Goal: Task Accomplishment & Management: Complete application form

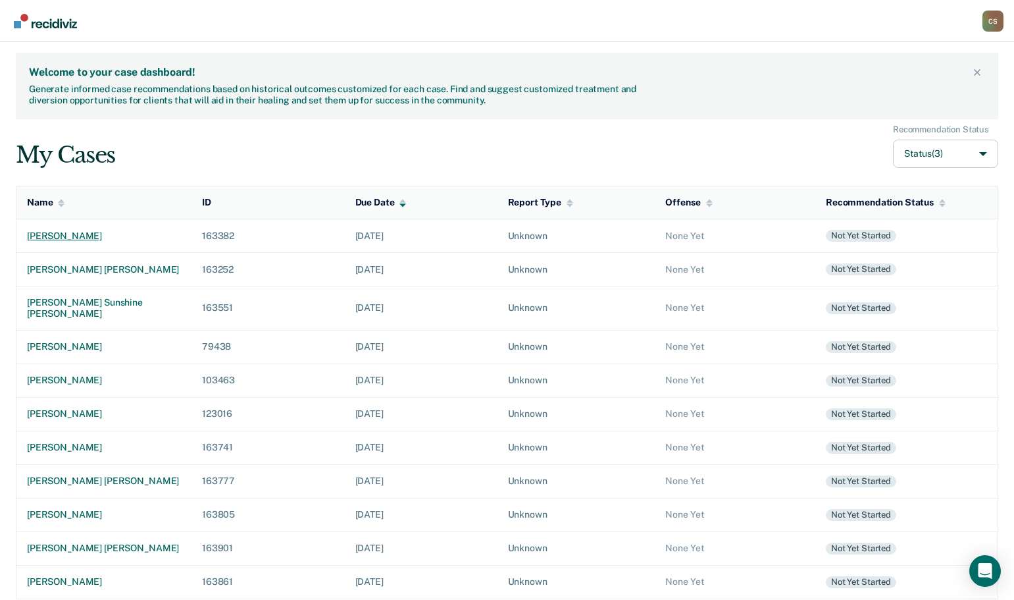
click at [136, 242] on td "[PERSON_NAME]" at bounding box center [104, 236] width 176 height 34
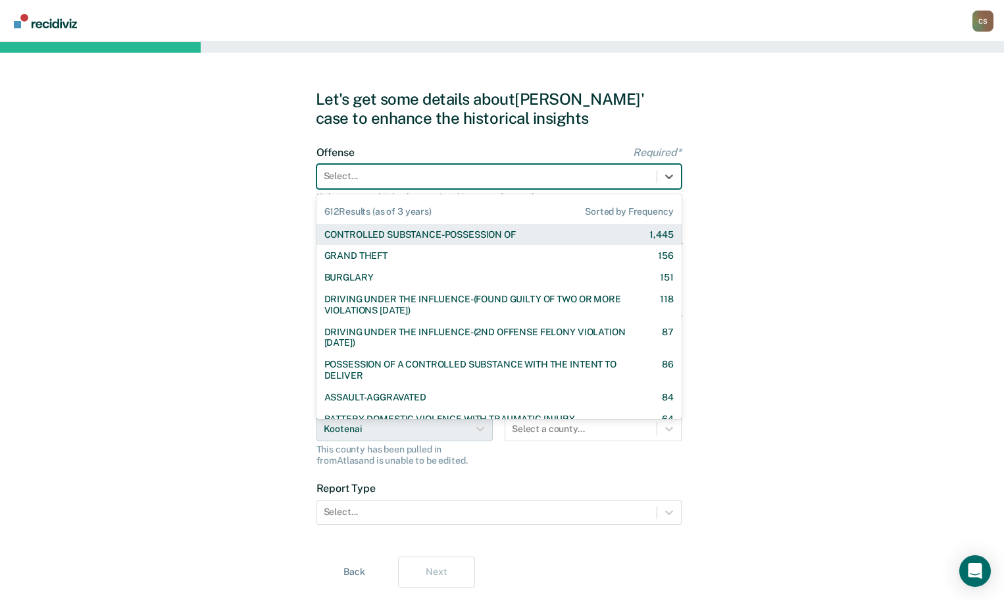
click at [615, 176] on div at bounding box center [487, 176] width 326 height 14
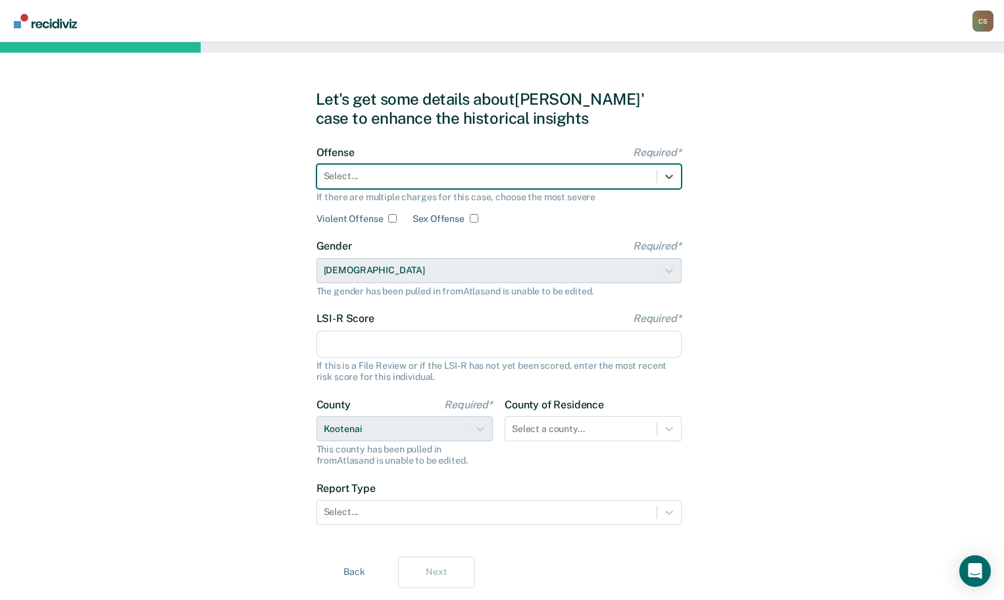
click at [600, 170] on div at bounding box center [487, 176] width 326 height 14
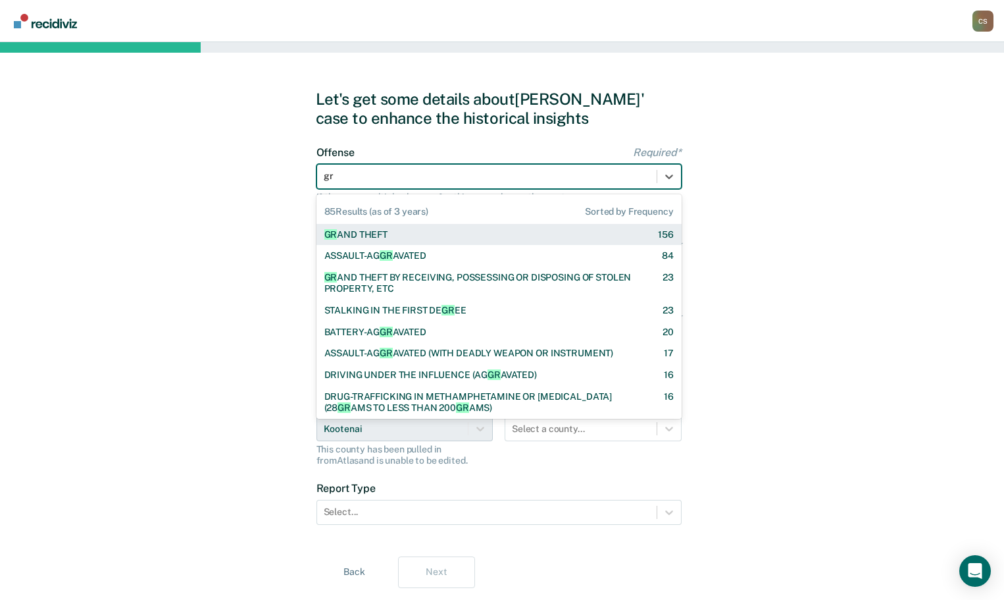
type input "gra"
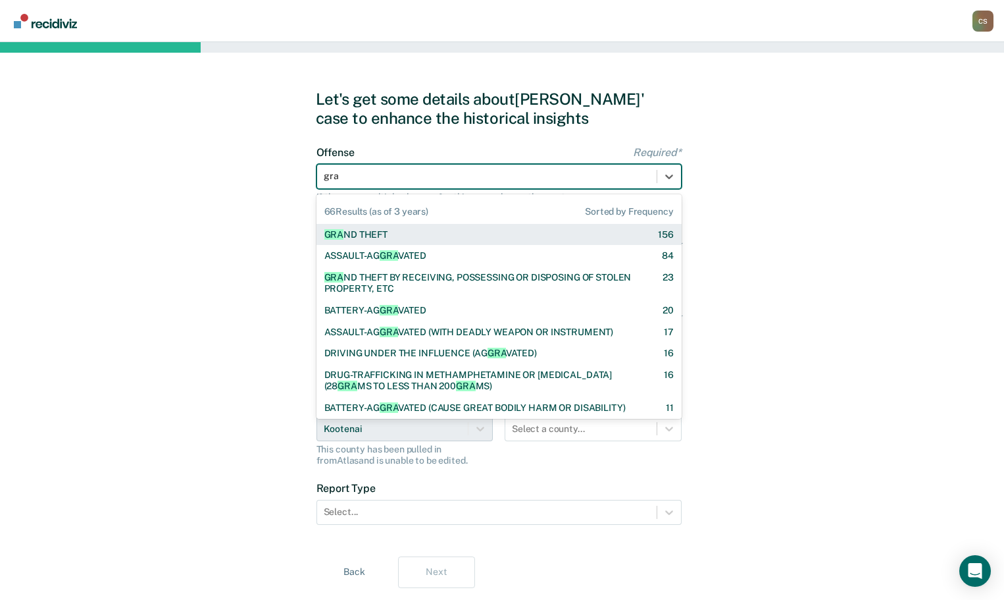
click at [417, 234] on div "GRA ND THEFT 156" at bounding box center [498, 234] width 349 height 11
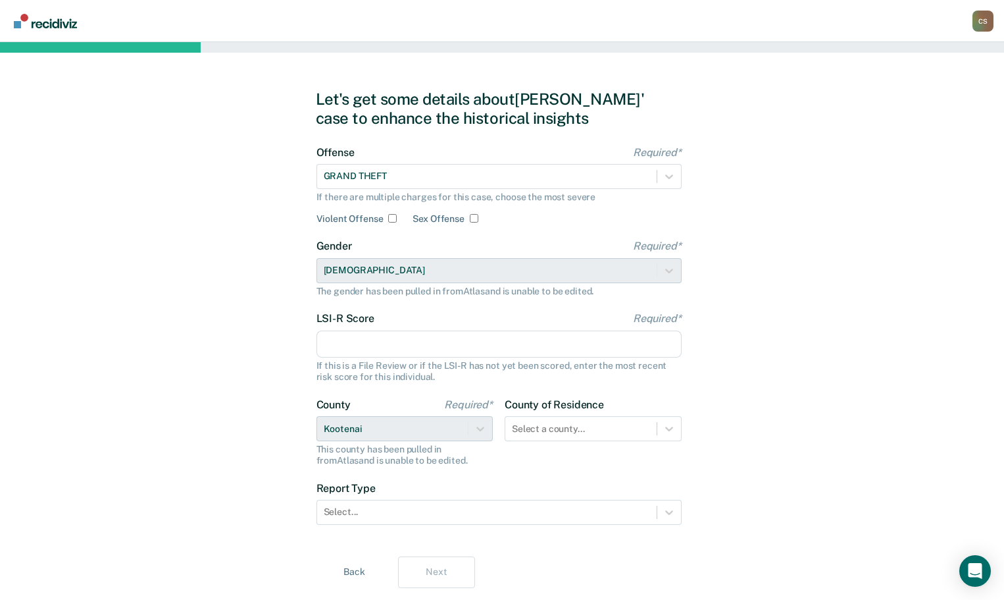
click at [376, 346] on input "LSI-R Score Required*" at bounding box center [499, 344] width 365 height 28
click at [426, 346] on input "LSI-R Score Required*" at bounding box center [499, 344] width 365 height 28
click at [187, 192] on div "Let's get some details about Charles' case to enhance the historical insights O…" at bounding box center [502, 338] width 1004 height 593
click at [434, 346] on input "LSI-R Score Required*" at bounding box center [499, 344] width 365 height 28
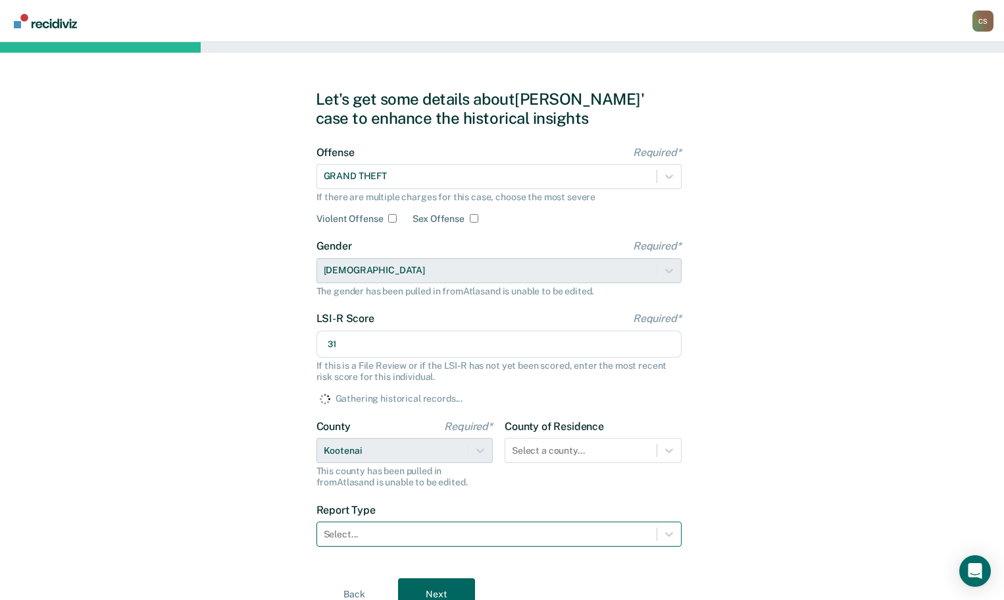
type input "31"
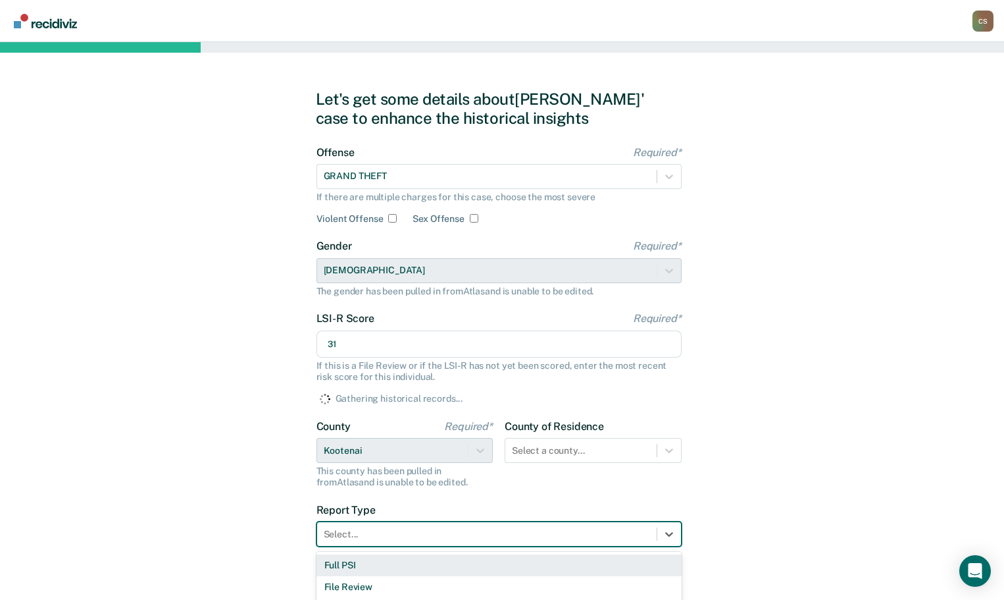
scroll to position [27, 0]
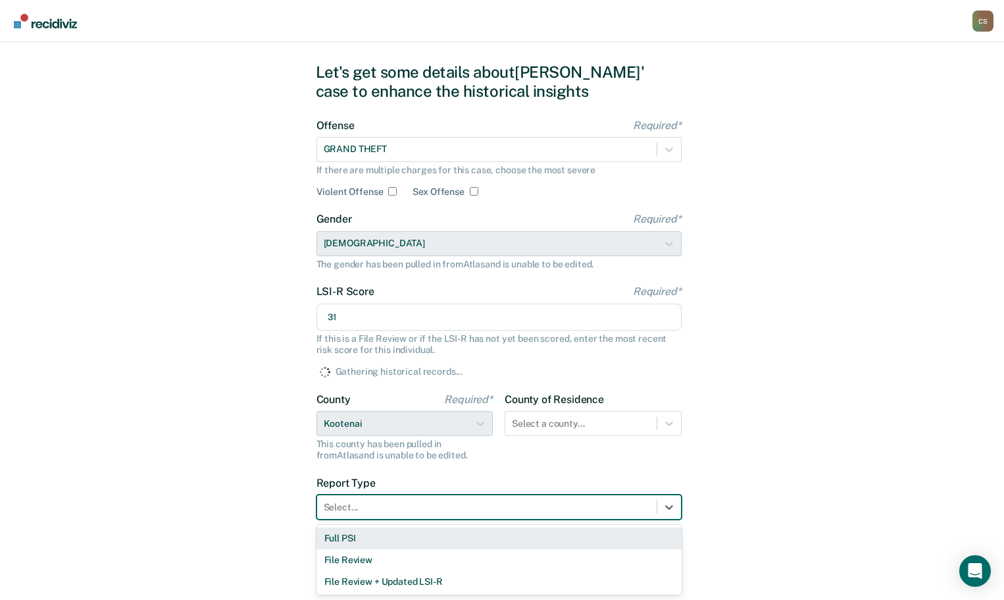
click at [471, 519] on div "3 results available. Use Up and Down to choose options, press Enter to select t…" at bounding box center [499, 506] width 365 height 25
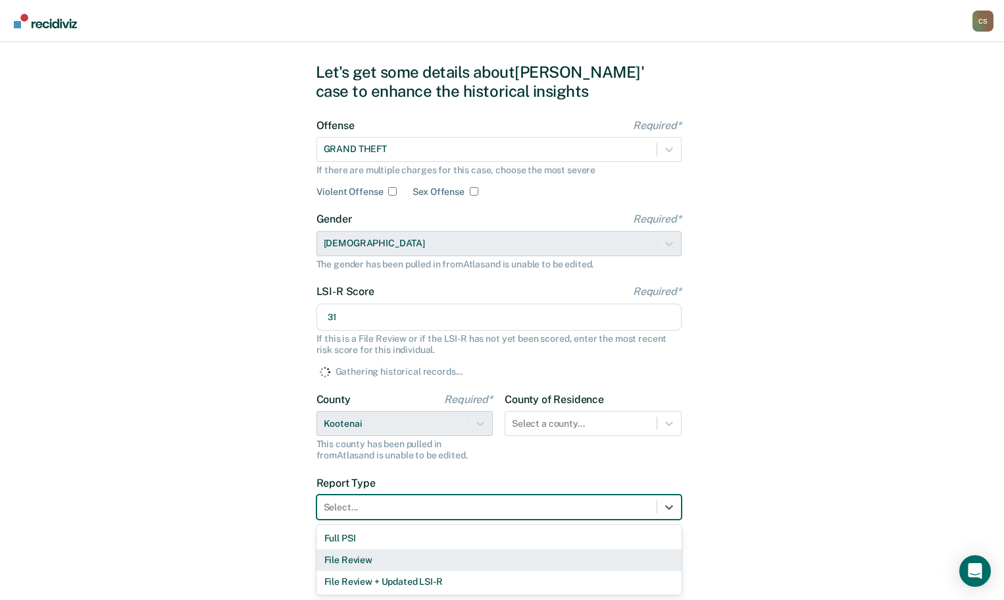
click at [457, 551] on div "File Review" at bounding box center [499, 560] width 365 height 22
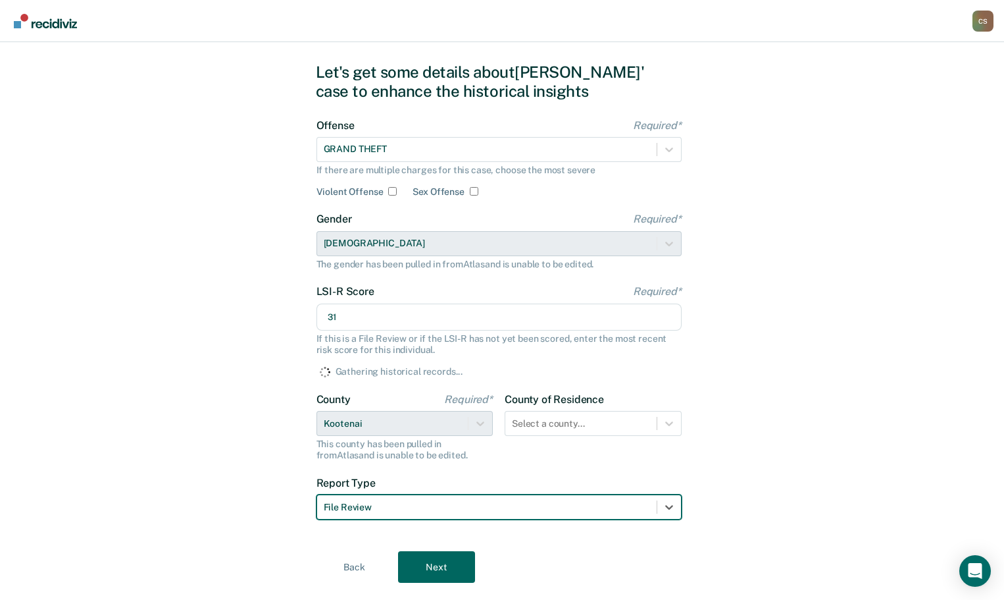
click at [488, 511] on div at bounding box center [487, 507] width 326 height 14
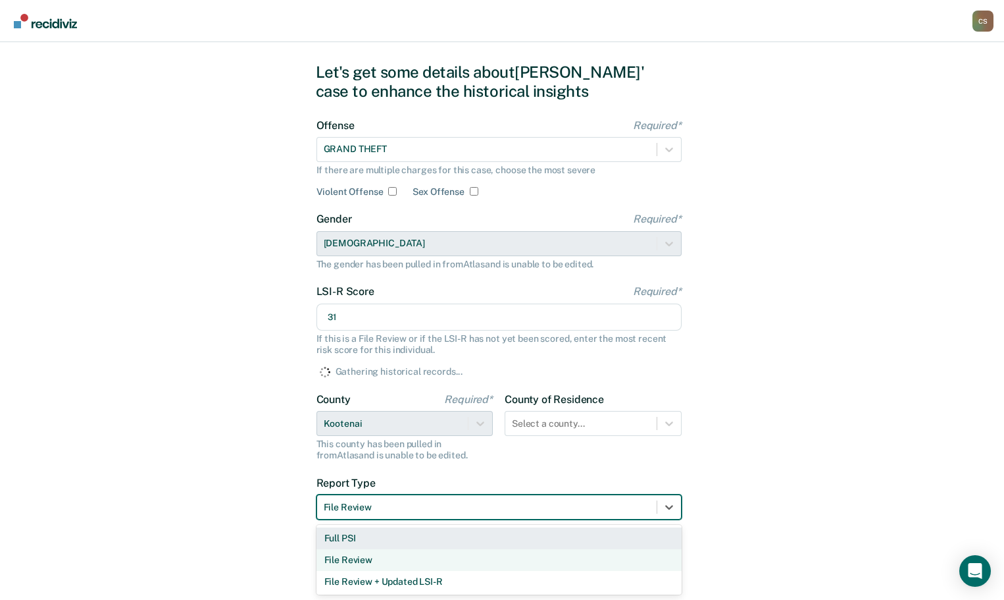
click at [471, 535] on div "Full PSI" at bounding box center [499, 538] width 365 height 22
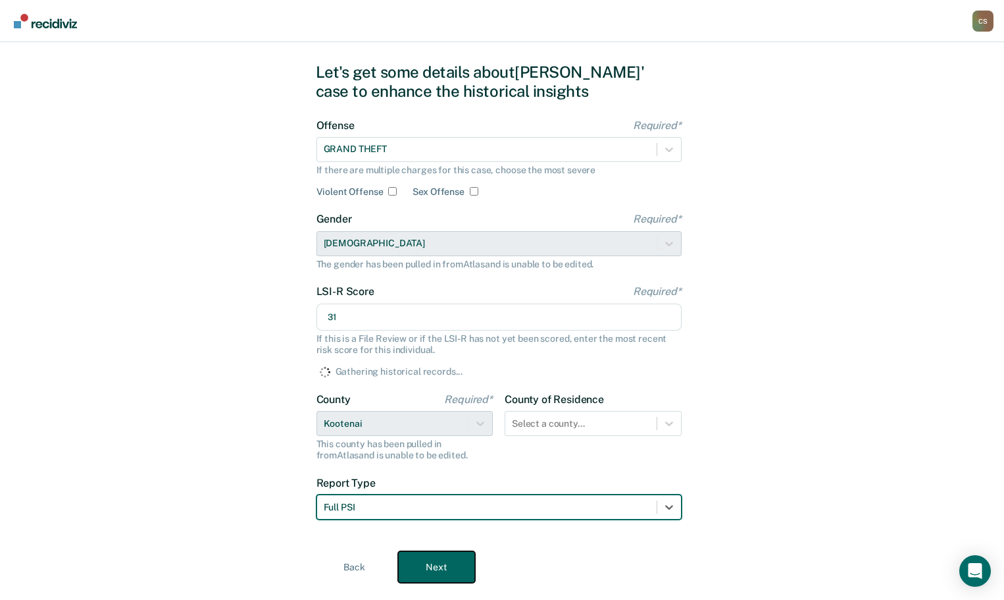
click at [442, 562] on button "Next" at bounding box center [436, 567] width 77 height 32
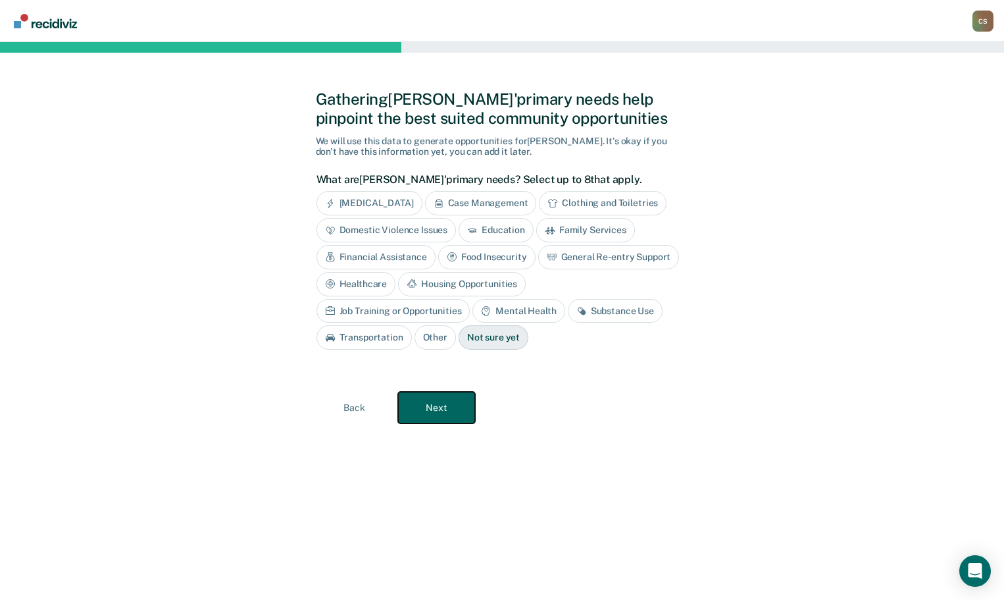
scroll to position [0, 0]
click at [497, 200] on div "Case Management" at bounding box center [486, 203] width 112 height 24
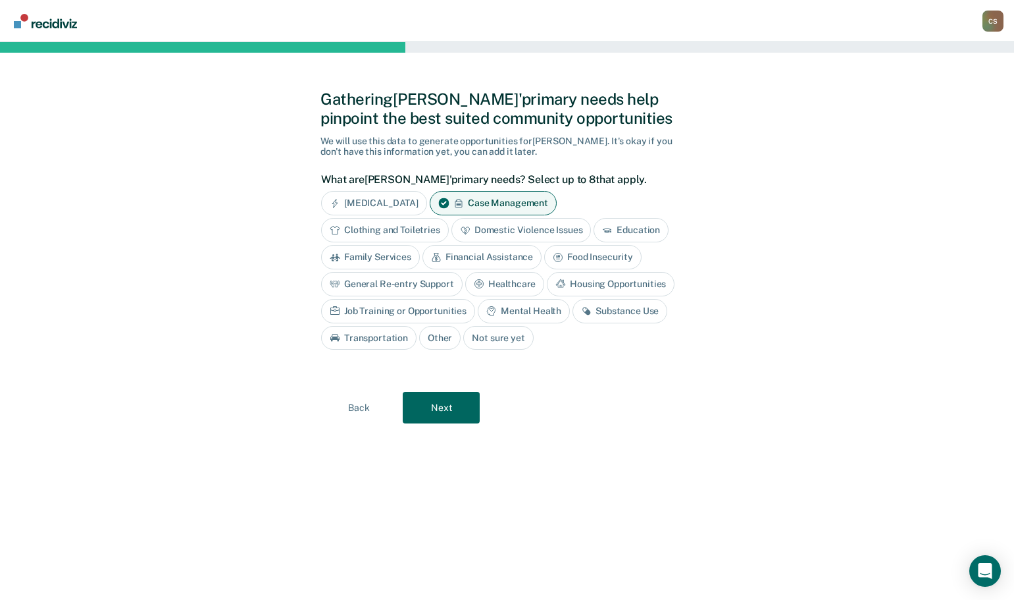
click at [409, 308] on div "Job Training or Opportunities" at bounding box center [398, 311] width 154 height 24
click at [648, 314] on div "Substance Use" at bounding box center [635, 311] width 95 height 24
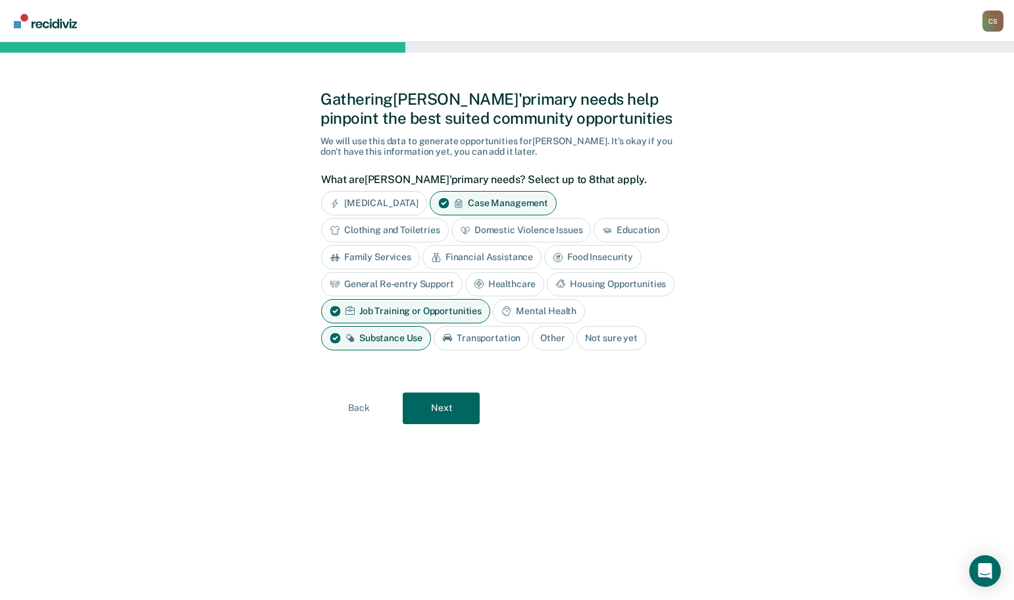
click at [636, 280] on div "Housing Opportunities" at bounding box center [611, 284] width 128 height 24
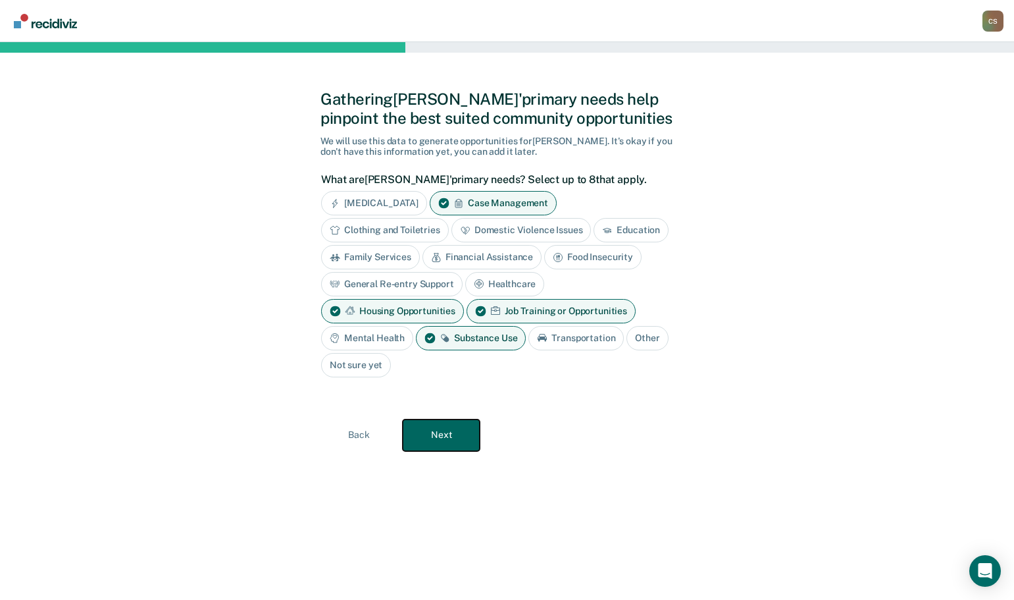
click at [429, 430] on button "Next" at bounding box center [441, 435] width 77 height 32
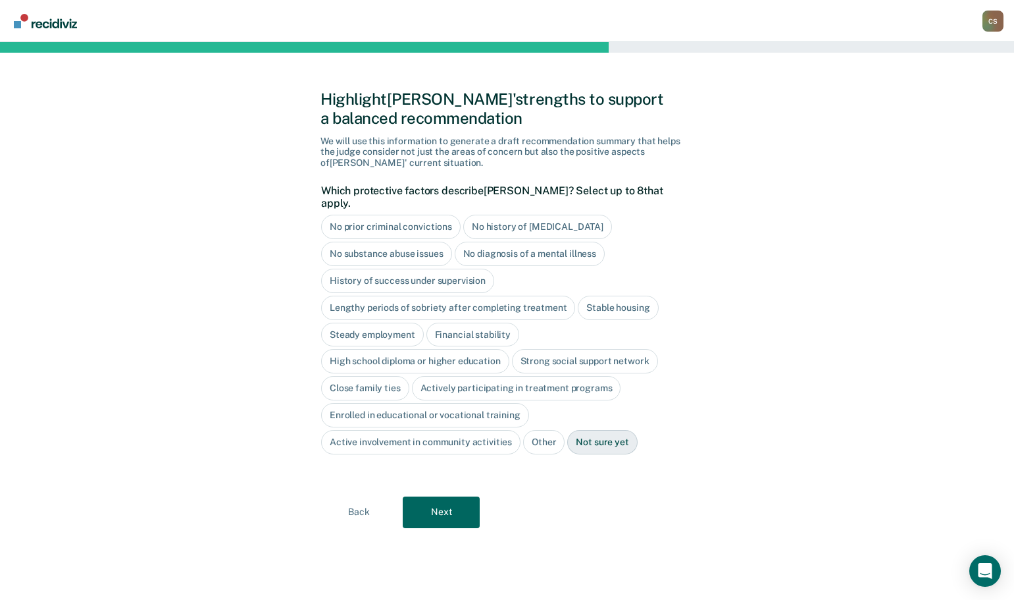
click at [471, 242] on div "No diagnosis of a mental illness" at bounding box center [530, 254] width 151 height 24
click at [338, 349] on div "High school diploma or higher education" at bounding box center [415, 361] width 188 height 24
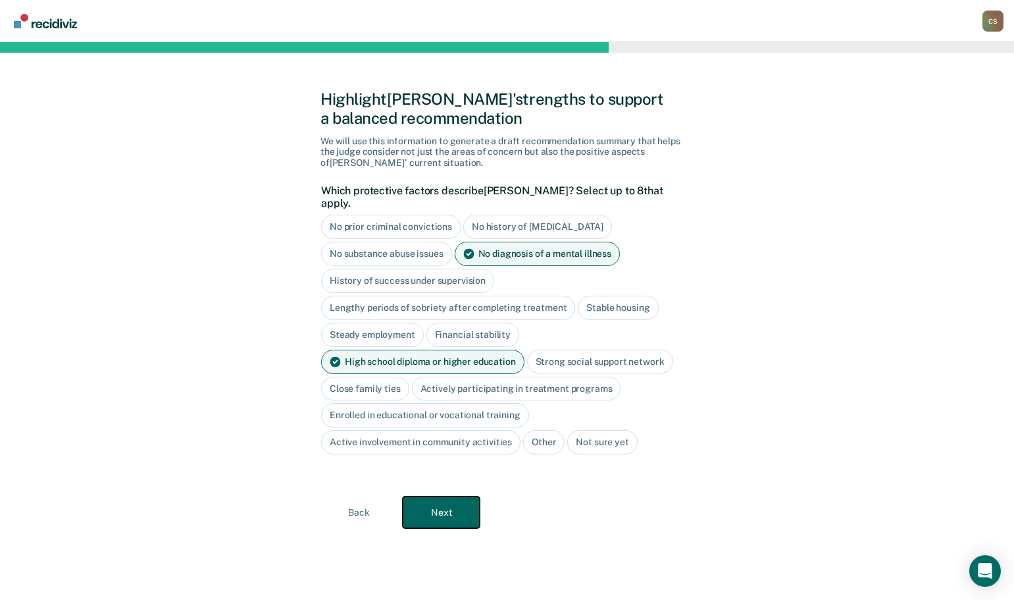
click at [446, 502] on button "Next" at bounding box center [441, 512] width 77 height 32
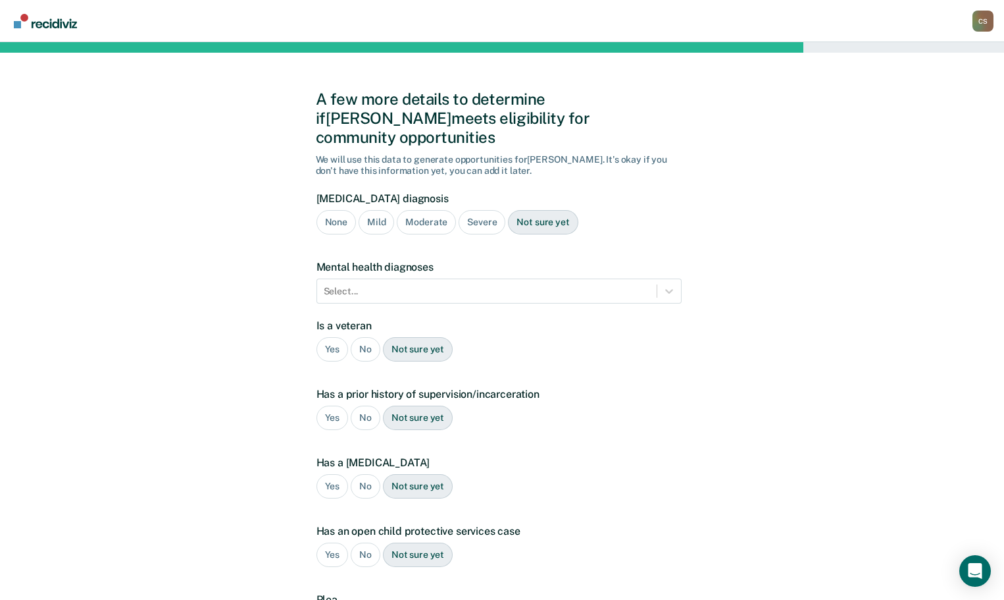
click at [482, 210] on div "Severe" at bounding box center [482, 222] width 47 height 24
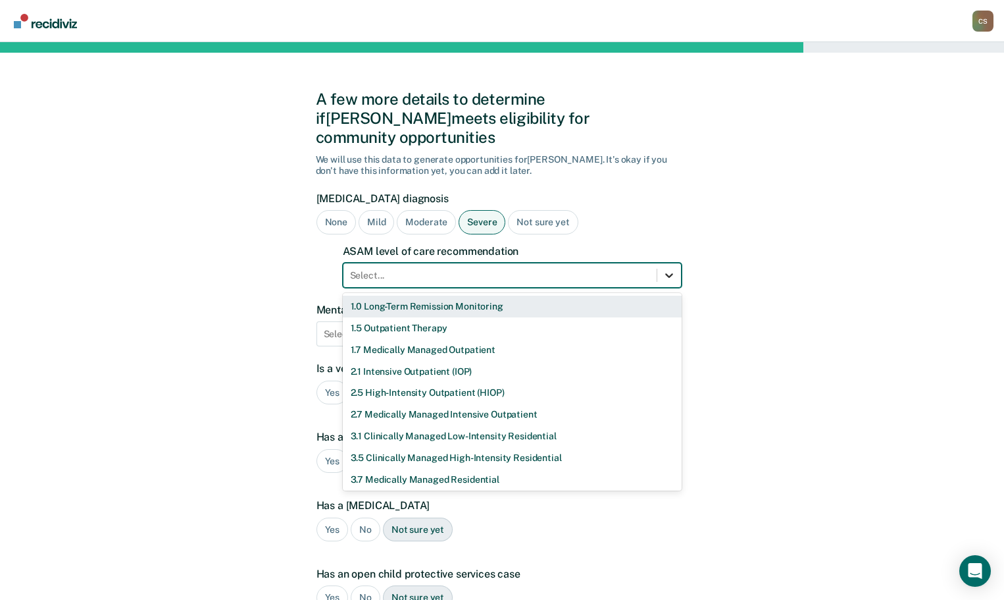
click at [673, 269] on icon at bounding box center [669, 275] width 13 height 13
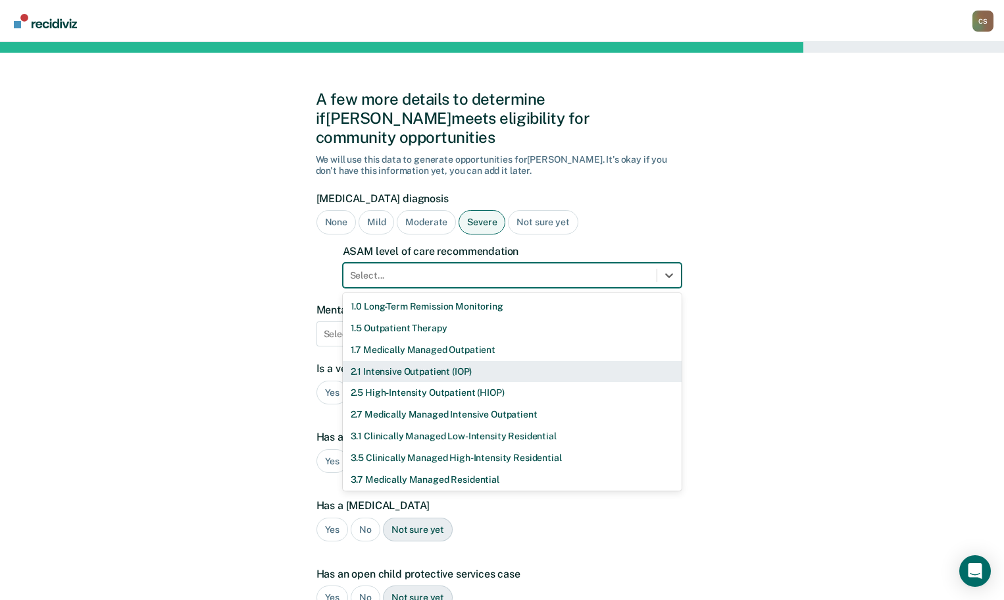
click at [380, 361] on div "2.1 Intensive Outpatient (IOP)" at bounding box center [512, 372] width 339 height 22
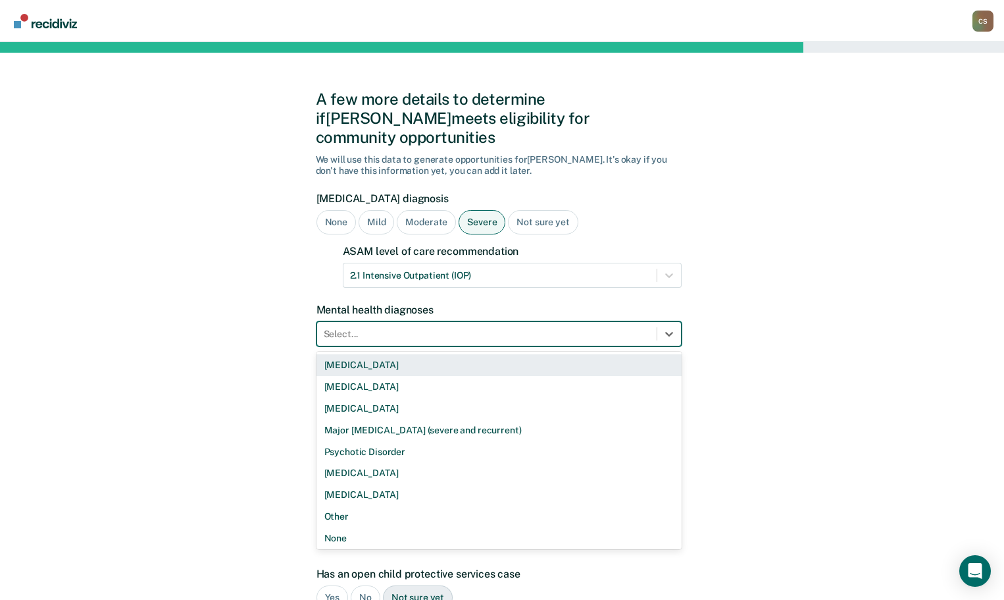
click at [367, 327] on div at bounding box center [487, 334] width 326 height 14
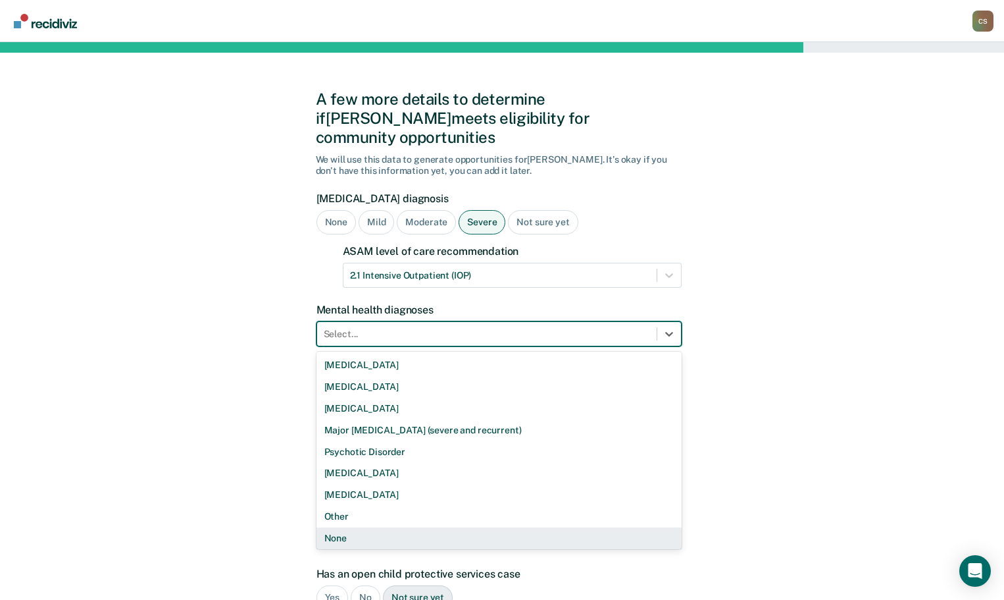
click at [332, 527] on div "None" at bounding box center [499, 538] width 365 height 22
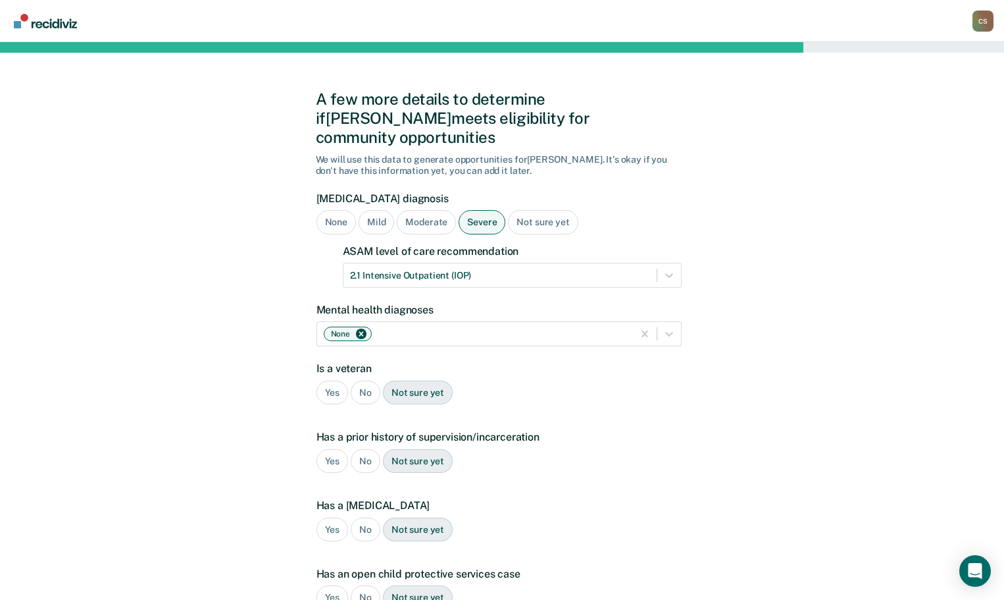
click at [366, 380] on div "No" at bounding box center [366, 392] width 30 height 24
click at [332, 449] on div "Yes" at bounding box center [333, 461] width 32 height 24
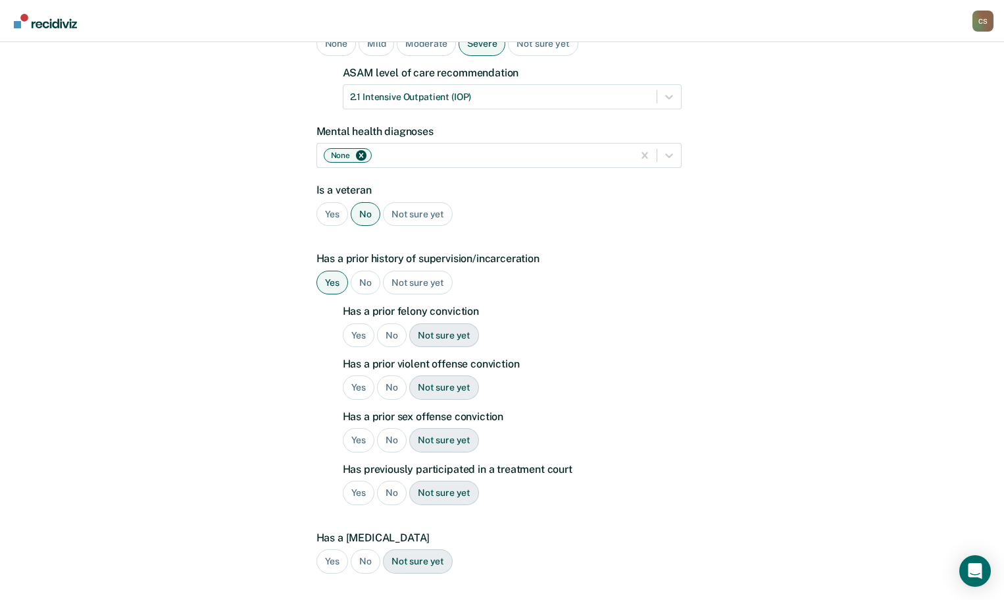
scroll to position [197, 0]
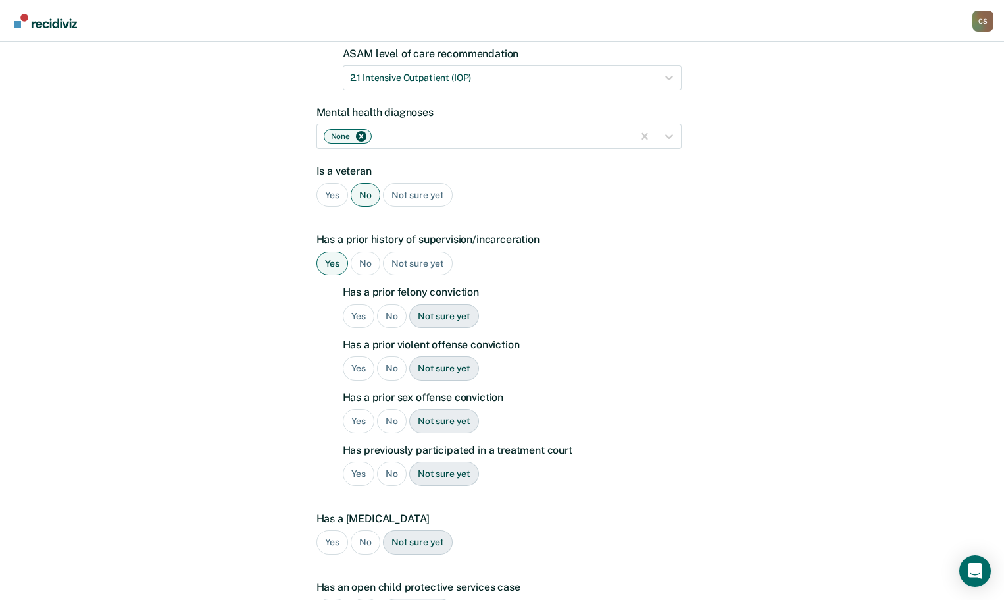
click at [355, 304] on div "Yes" at bounding box center [359, 316] width 32 height 24
click at [396, 356] on div "No" at bounding box center [392, 368] width 30 height 24
click at [389, 409] on div "No" at bounding box center [392, 421] width 30 height 24
click at [386, 461] on div "No" at bounding box center [392, 473] width 30 height 24
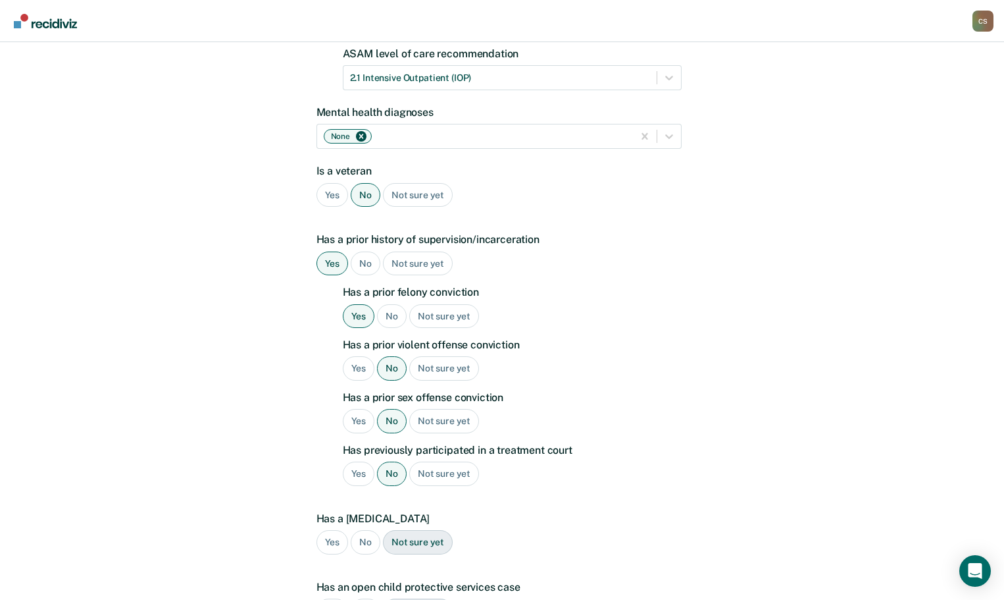
click at [363, 530] on div "No" at bounding box center [366, 542] width 30 height 24
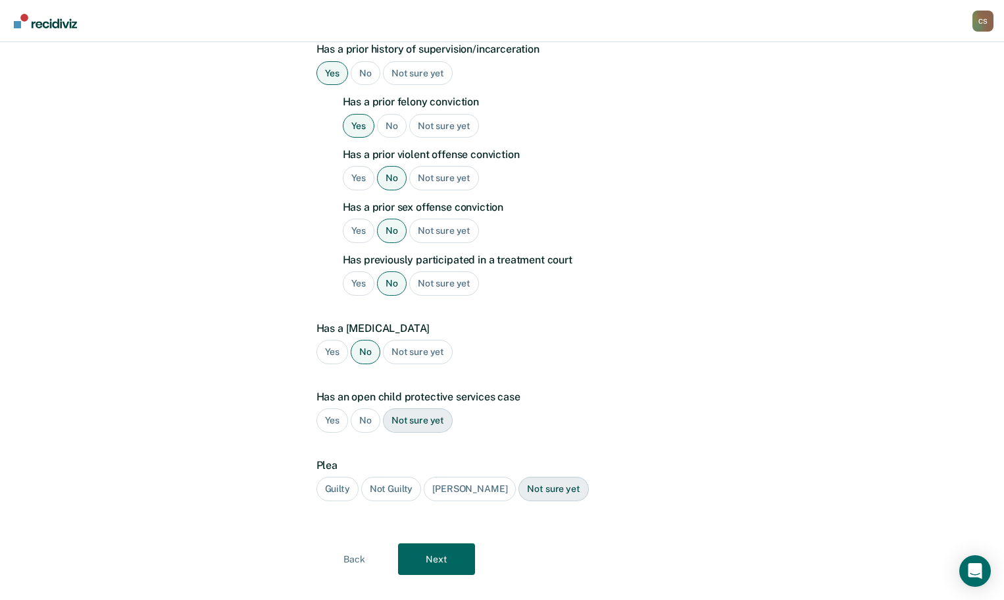
scroll to position [391, 0]
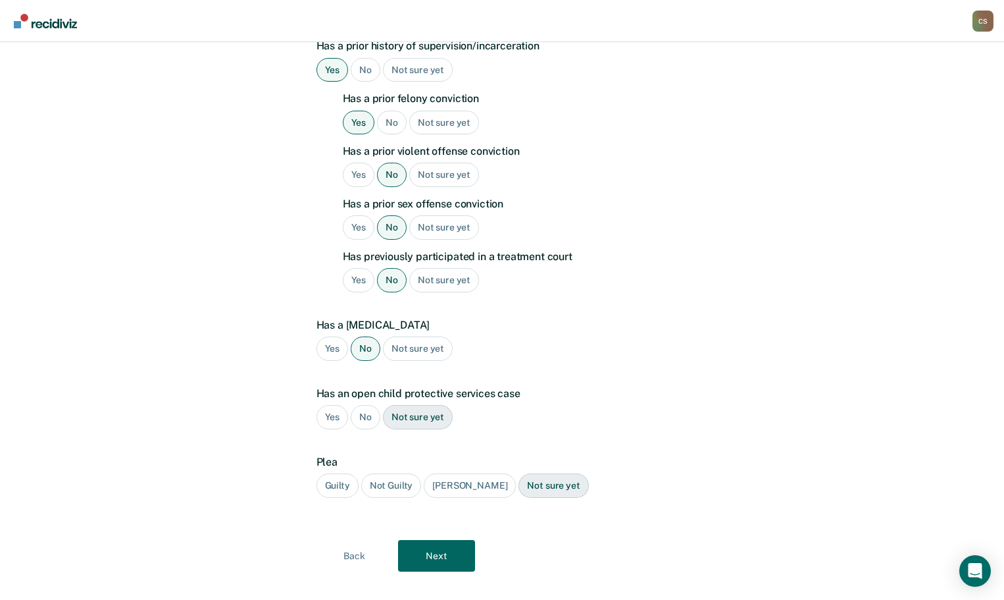
click at [369, 405] on div "No" at bounding box center [366, 417] width 30 height 24
click at [330, 473] on div "Guilty" at bounding box center [338, 485] width 42 height 24
click at [440, 540] on button "Next" at bounding box center [436, 556] width 77 height 32
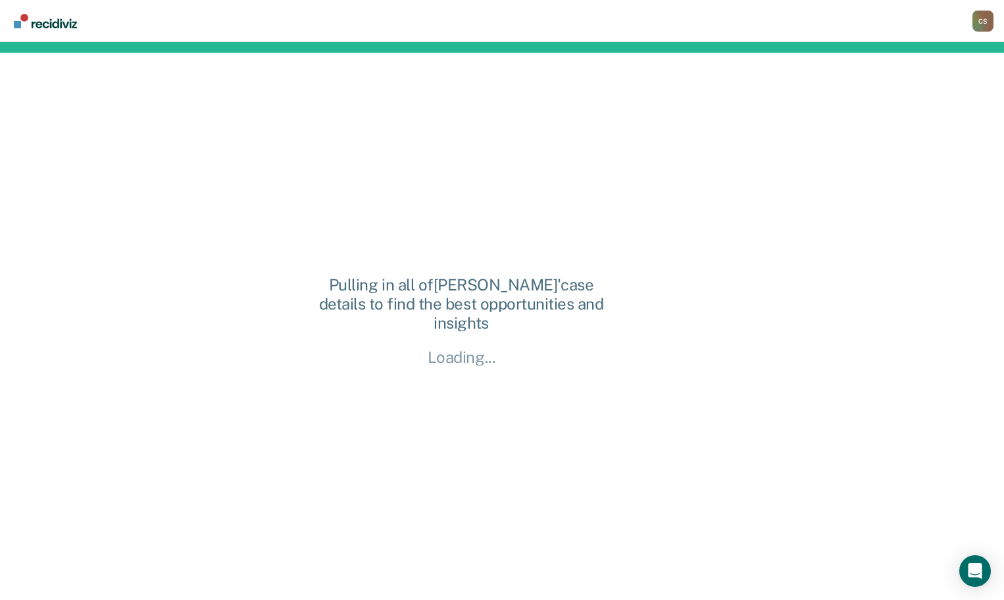
scroll to position [0, 0]
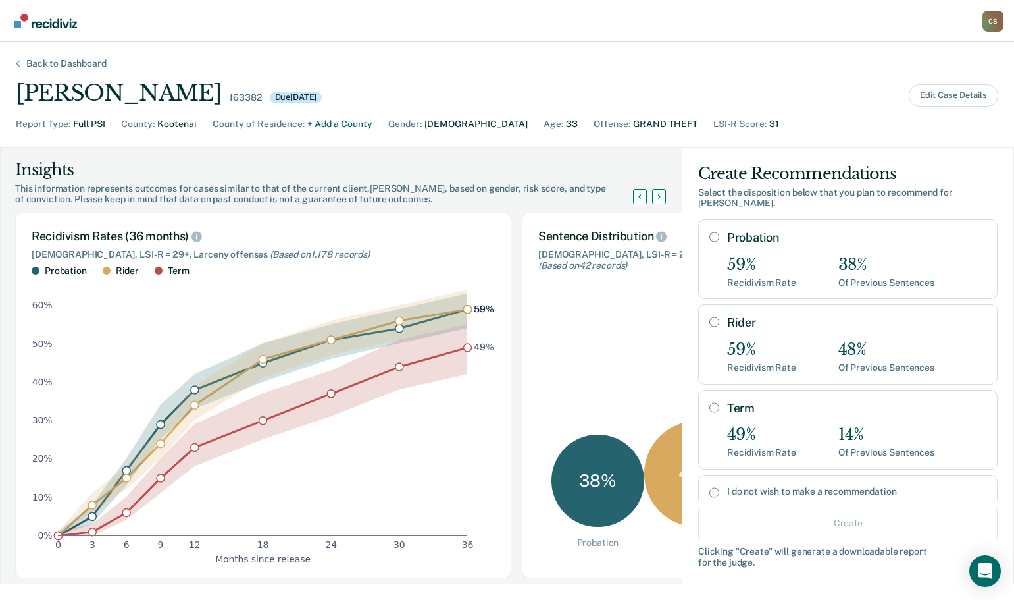
click at [794, 431] on div "49% Recidivism Rate 14% Of Previous Sentences" at bounding box center [856, 441] width 259 height 33
radio input "true"
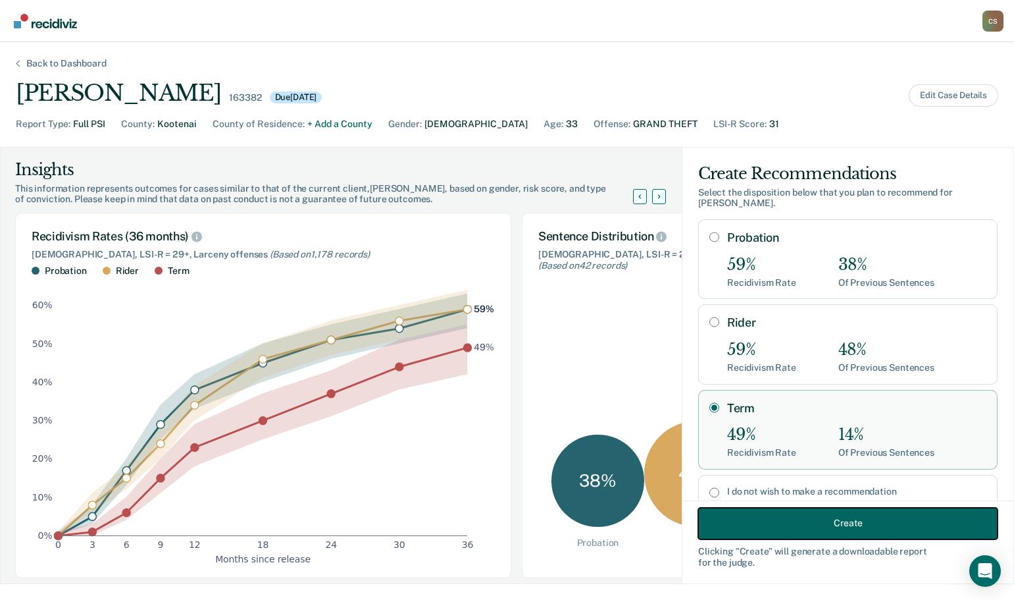
click at [772, 521] on button "Create" at bounding box center [847, 523] width 299 height 32
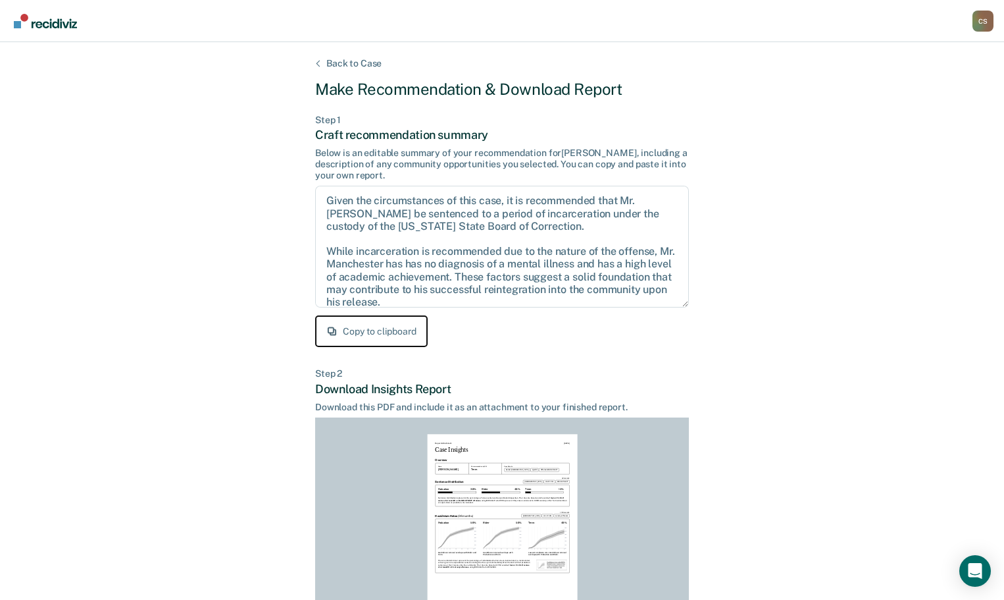
click at [358, 328] on button "Copy to clipboard" at bounding box center [371, 331] width 113 height 32
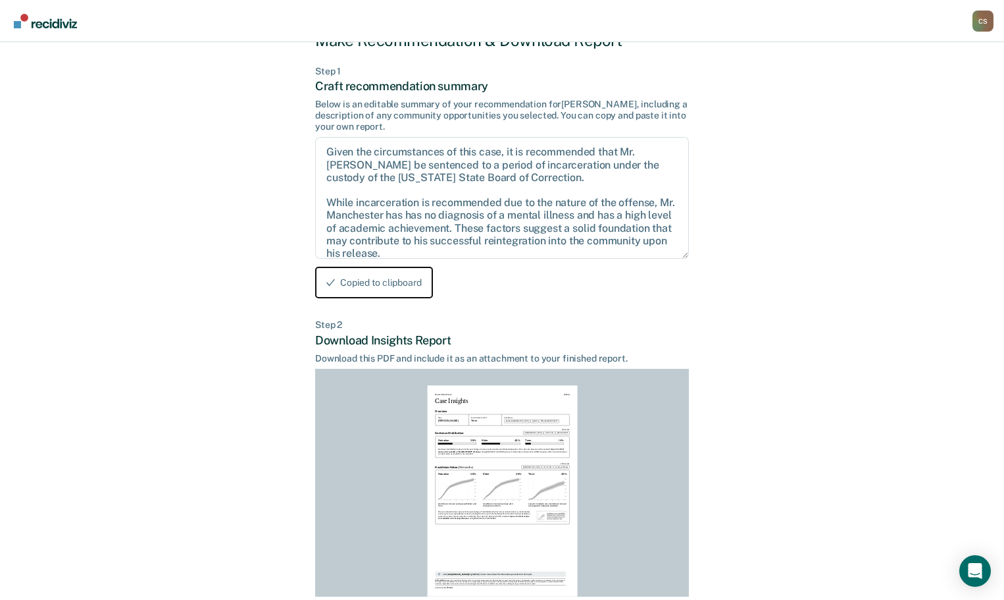
scroll to position [151, 0]
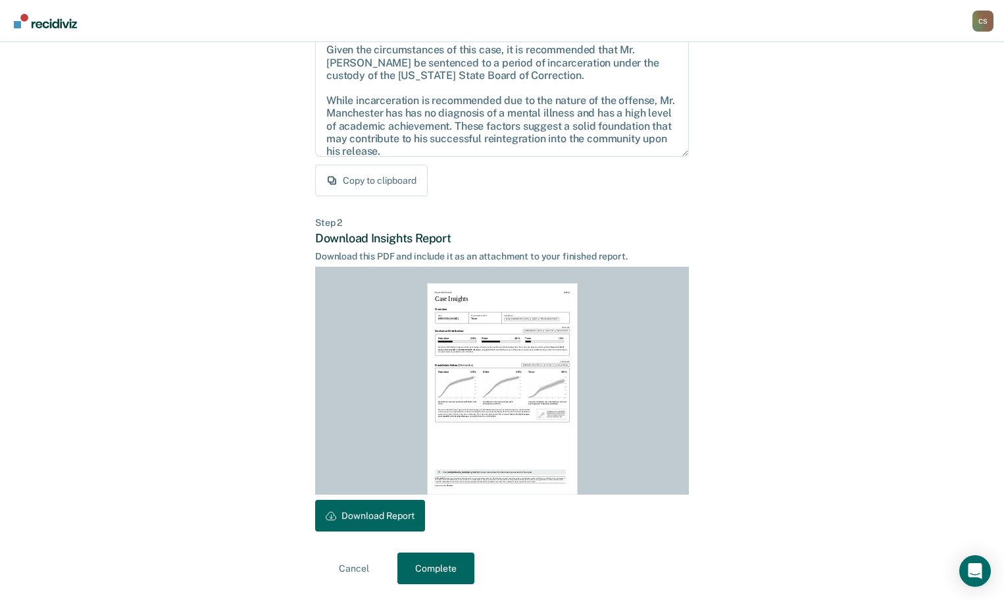
drag, startPoint x: 716, startPoint y: 30, endPoint x: -164, endPoint y: 51, distance: 880.2
click at [0, 51] on html "Looks like you’re using Internet Explorer 11. For faster loading and a better e…" at bounding box center [502, 149] width 1004 height 600
drag, startPoint x: 604, startPoint y: 15, endPoint x: -285, endPoint y: 47, distance: 889.7
click at [0, 47] on html "Looks like you’re using Internet Explorer 11. For faster loading and a better e…" at bounding box center [502, 149] width 1004 height 600
click at [380, 516] on button "Download Report" at bounding box center [370, 516] width 110 height 32
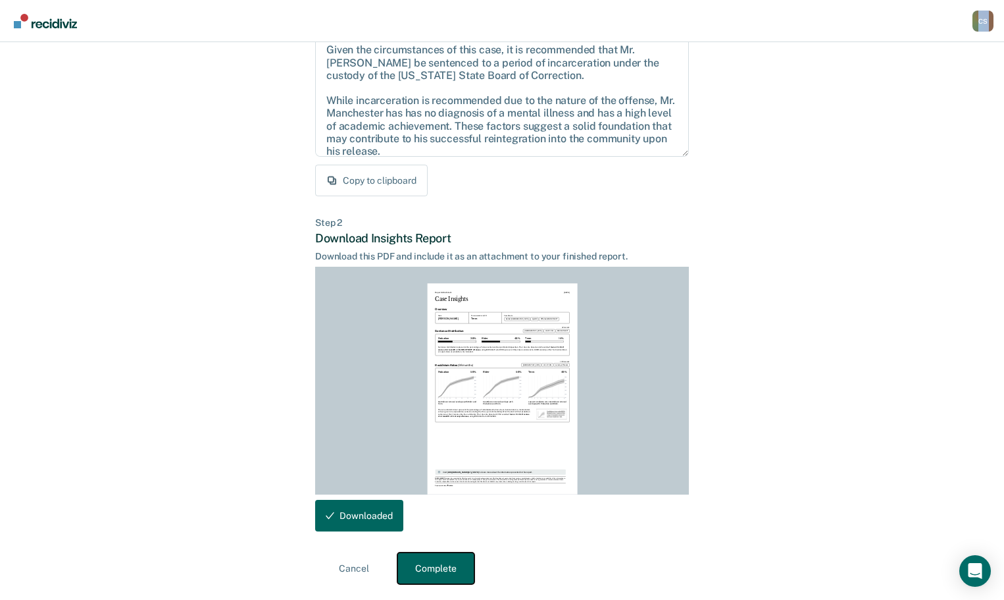
click at [432, 573] on button "Complete" at bounding box center [436, 568] width 77 height 32
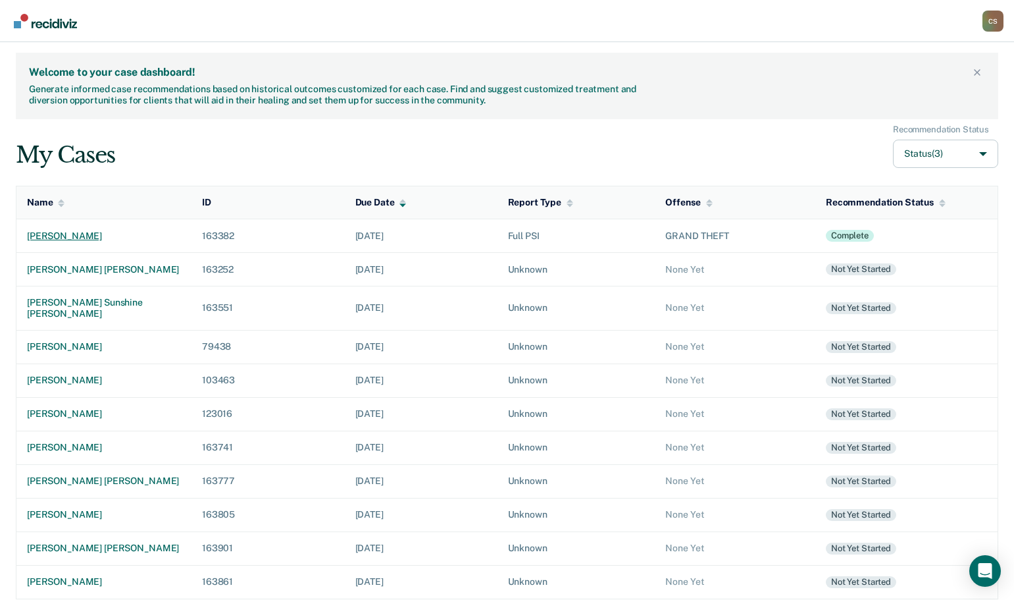
click at [91, 234] on div "[PERSON_NAME]" at bounding box center [104, 235] width 154 height 11
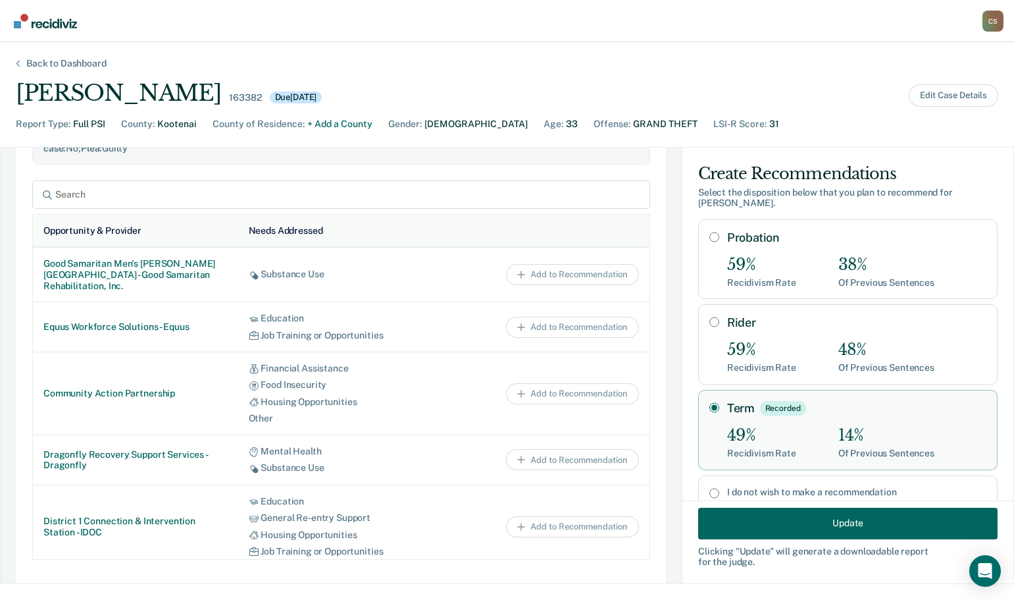
scroll to position [592, 0]
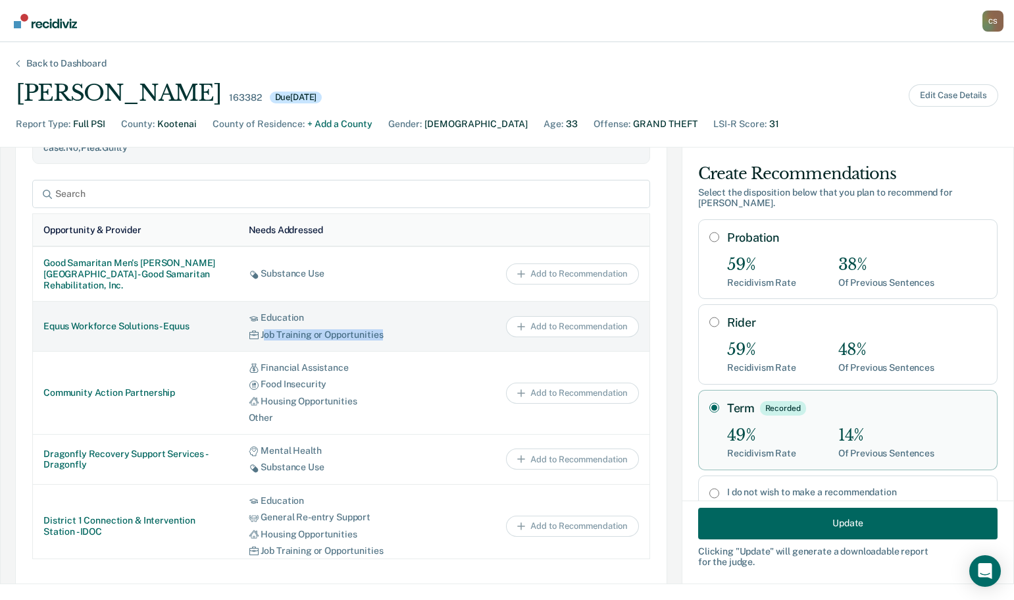
drag, startPoint x: 249, startPoint y: 334, endPoint x: 369, endPoint y: 336, distance: 120.5
click at [369, 336] on div "Job Training or Opportunities" at bounding box center [334, 334] width 170 height 11
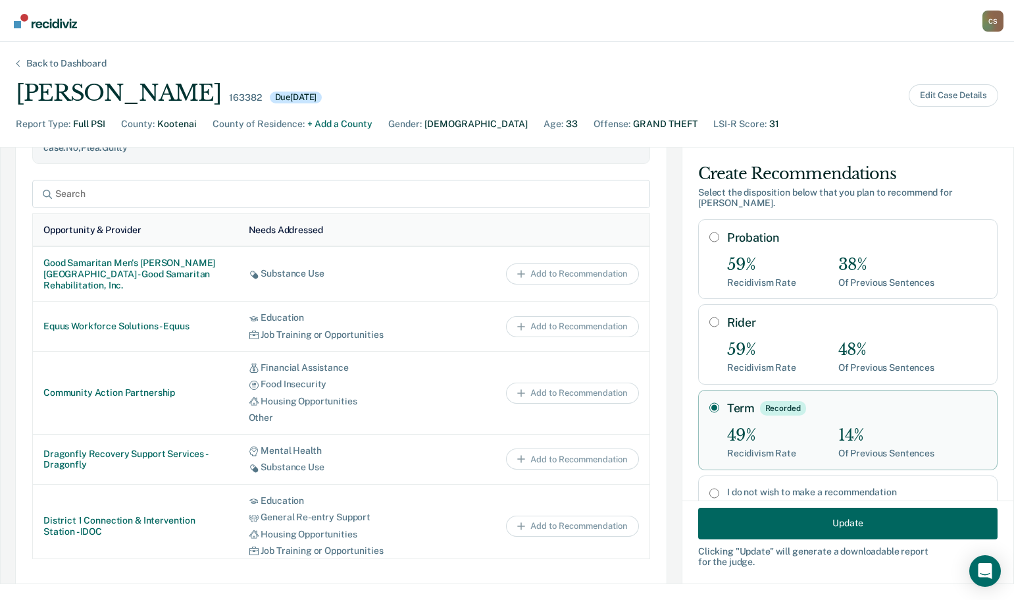
click at [427, 182] on div "Filtered by case details: Age : [DEMOGRAPHIC_DATA] ; LSI-R Score : 31 ; Needs :…" at bounding box center [341, 334] width 652 height 559
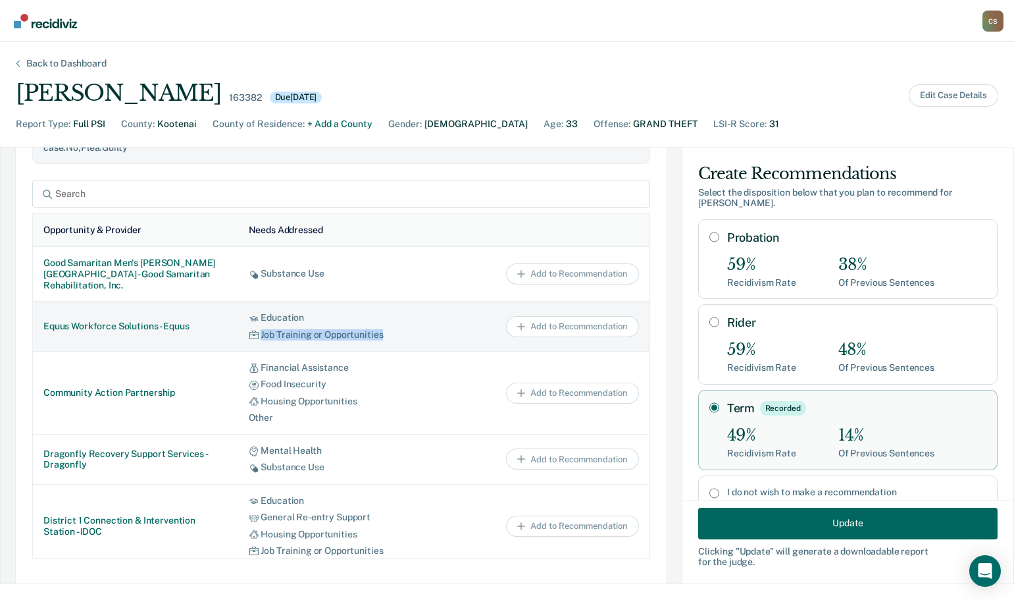
drag, startPoint x: 249, startPoint y: 332, endPoint x: 369, endPoint y: 334, distance: 119.8
click at [369, 334] on div "Job Training or Opportunities" at bounding box center [334, 334] width 170 height 11
click at [305, 332] on div "Job Training or Opportunities" at bounding box center [334, 334] width 170 height 11
